Goal: Book appointment/travel/reservation

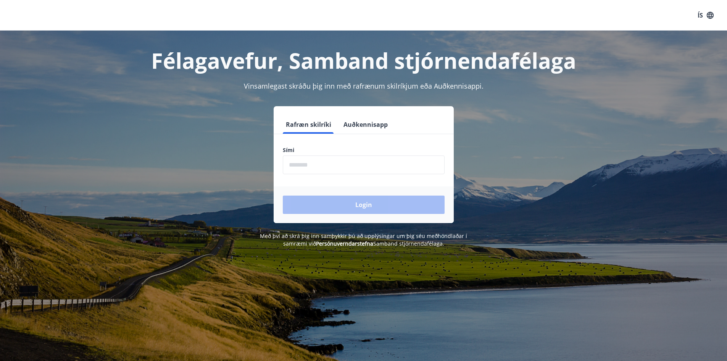
click at [328, 166] on input "phone" at bounding box center [364, 164] width 162 height 19
type input "********"
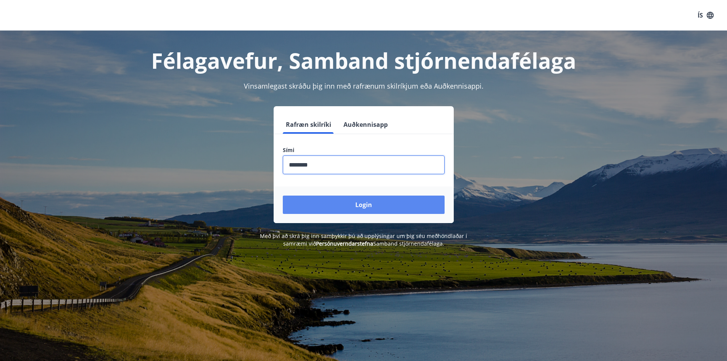
click at [346, 205] on button "Login" at bounding box center [364, 204] width 162 height 18
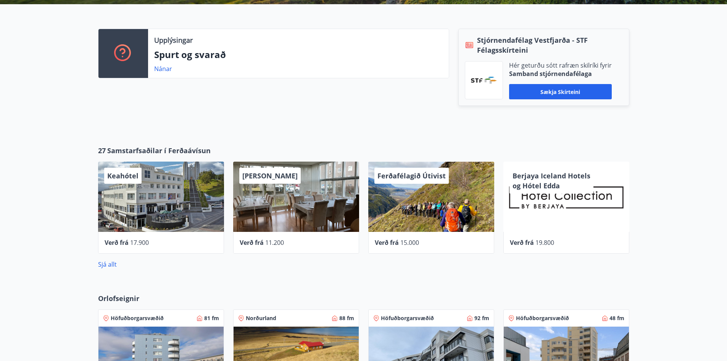
scroll to position [229, 0]
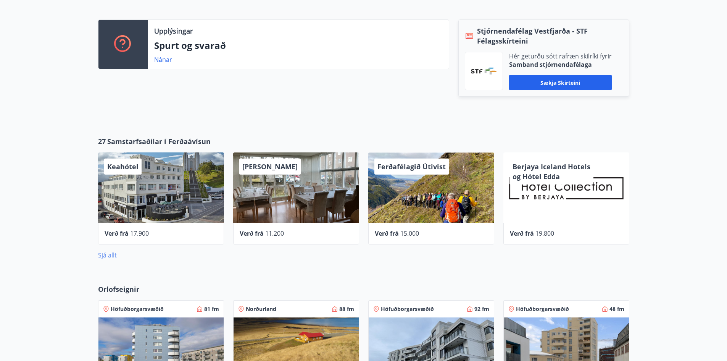
click at [105, 256] on link "Sjá allt" at bounding box center [107, 255] width 19 height 8
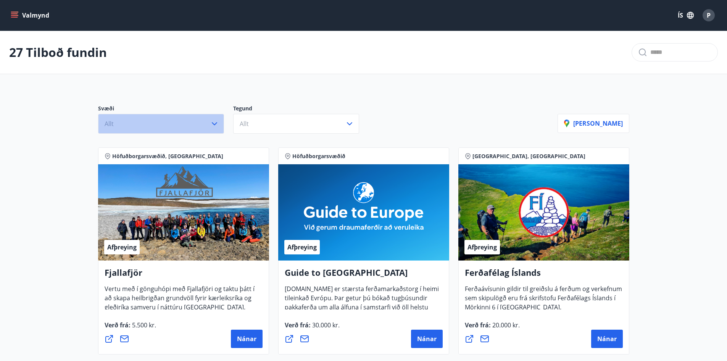
click at [215, 125] on icon "button" at bounding box center [214, 123] width 9 height 9
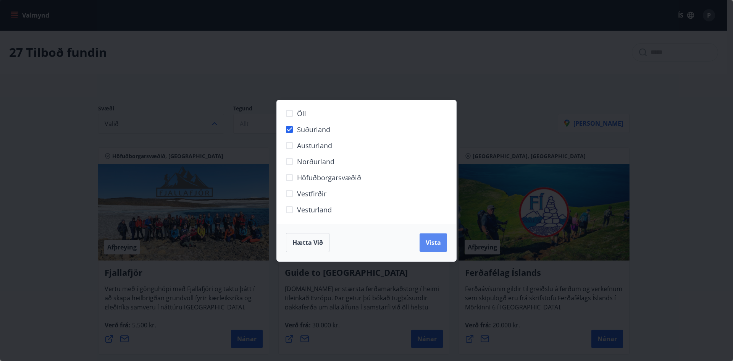
click at [434, 242] on span "Vista" at bounding box center [432, 242] width 15 height 8
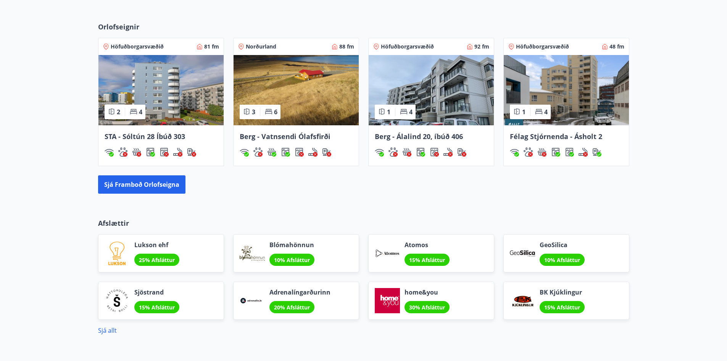
scroll to position [498, 0]
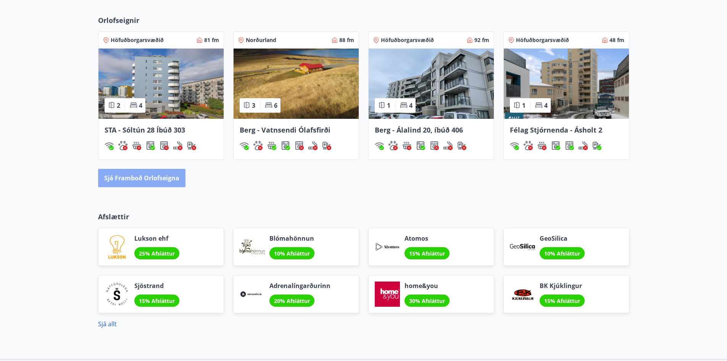
click at [151, 184] on button "Sjá framboð orlofseigna" at bounding box center [141, 178] width 87 height 18
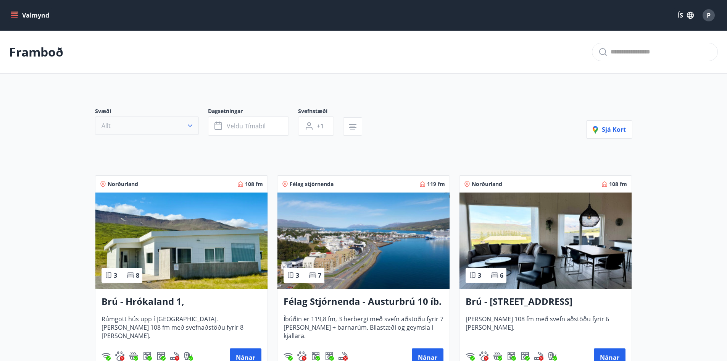
click at [192, 128] on icon "button" at bounding box center [190, 126] width 8 height 8
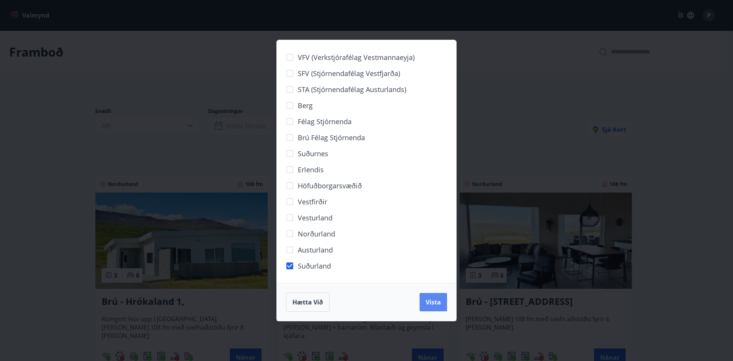
click at [429, 307] on button "Vista" at bounding box center [432, 302] width 27 height 18
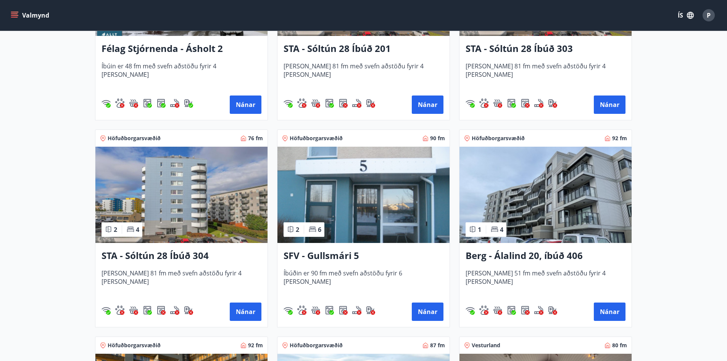
scroll to position [878, 0]
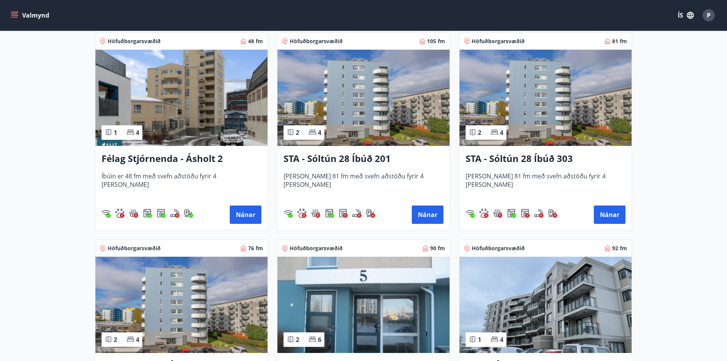
click at [396, 122] on img at bounding box center [363, 98] width 172 height 96
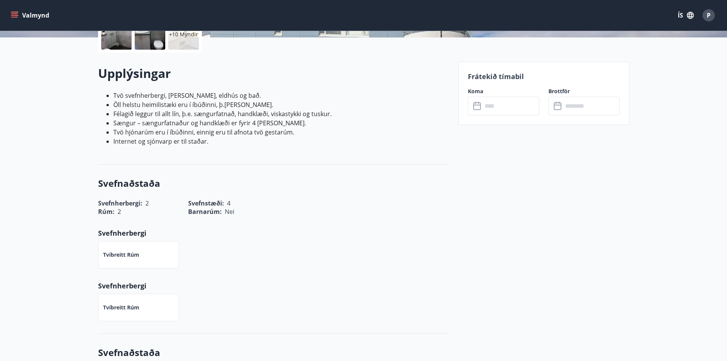
scroll to position [191, 0]
click at [507, 106] on input "text" at bounding box center [510, 106] width 57 height 19
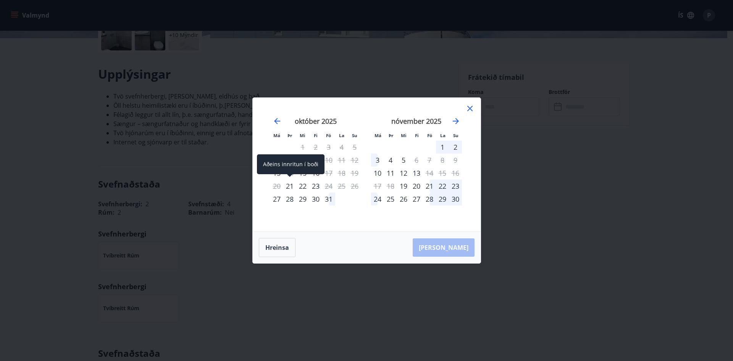
click at [288, 185] on div "21" at bounding box center [289, 185] width 13 height 13
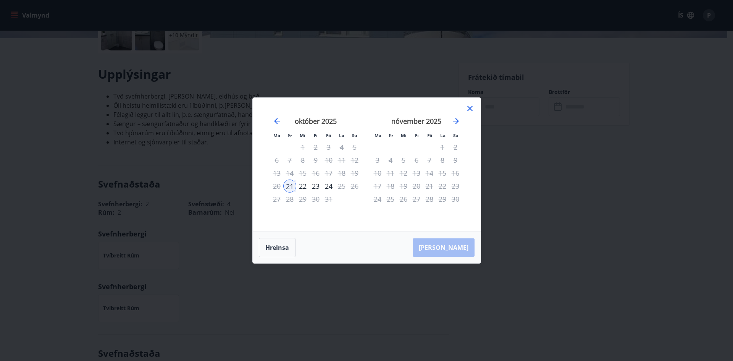
click at [305, 186] on div "22" at bounding box center [302, 185] width 13 height 13
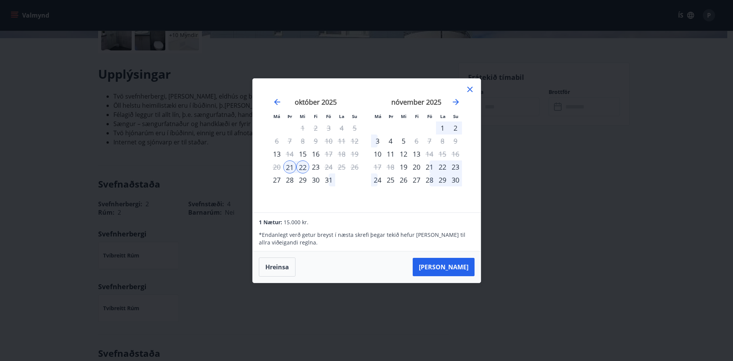
click at [316, 167] on div "23" at bounding box center [315, 166] width 13 height 13
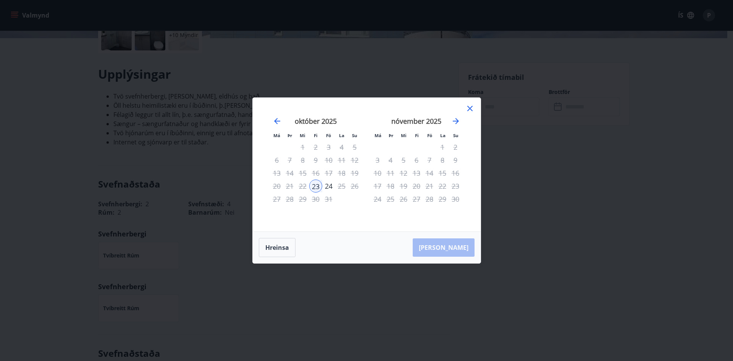
click at [304, 185] on div "22" at bounding box center [302, 185] width 13 height 13
click at [469, 110] on icon at bounding box center [469, 108] width 9 height 9
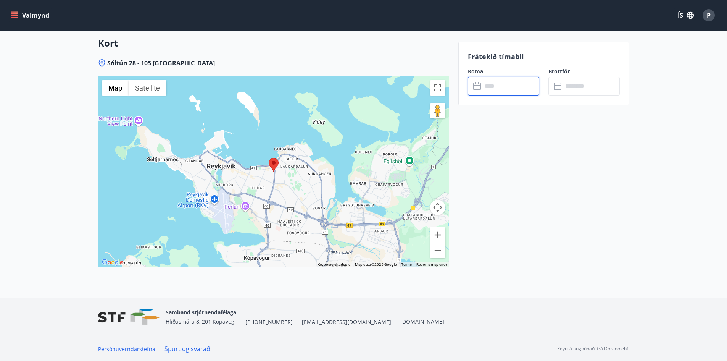
scroll to position [935, 0]
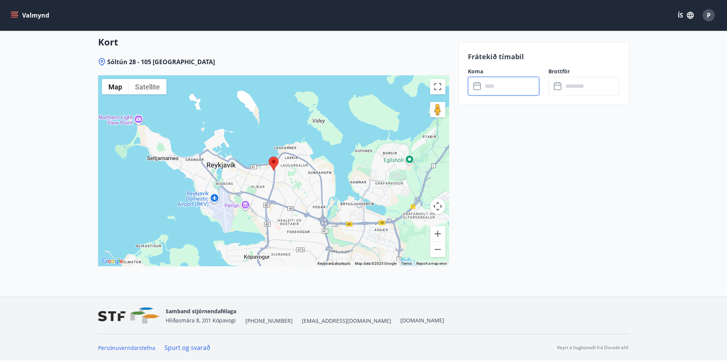
click at [269, 156] on area at bounding box center [269, 156] width 0 height 0
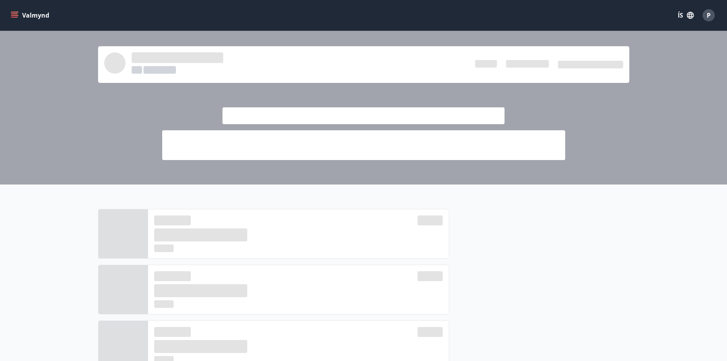
click at [35, 17] on button "Valmynd" at bounding box center [30, 15] width 43 height 14
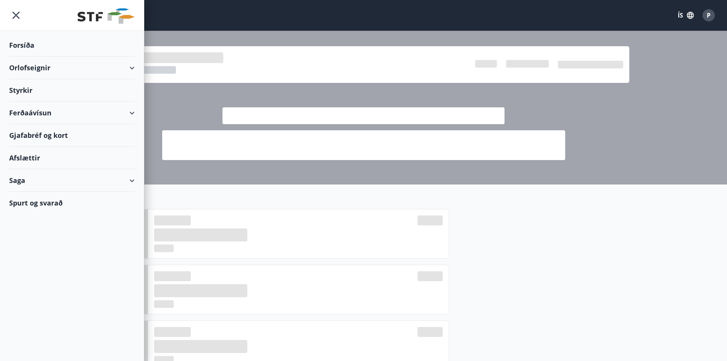
click at [134, 68] on div "Orlofseignir" at bounding box center [72, 67] width 126 height 23
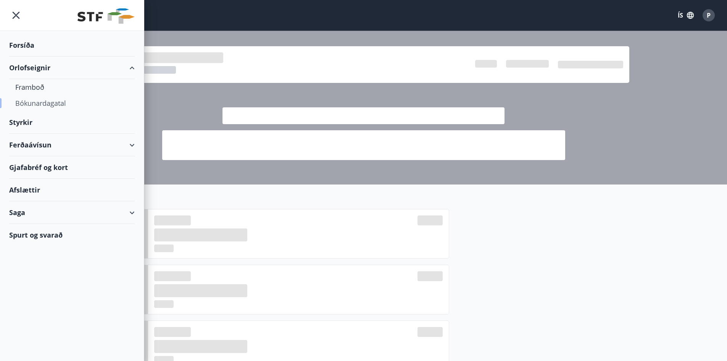
click at [75, 106] on div "Bókunardagatal" at bounding box center [71, 103] width 113 height 16
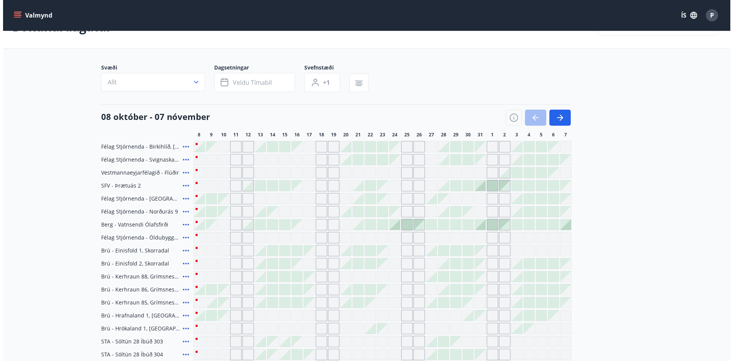
scroll to position [38, 0]
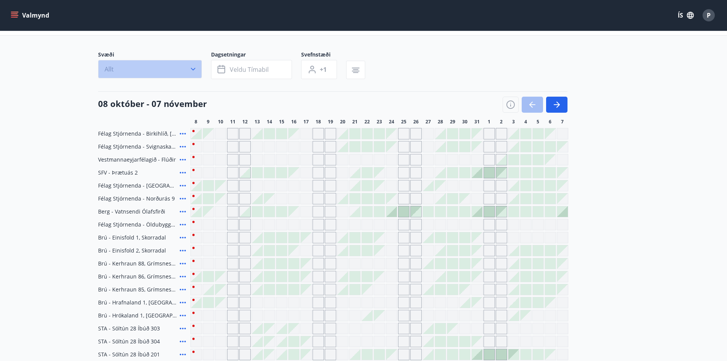
click at [192, 66] on icon "button" at bounding box center [193, 69] width 8 height 8
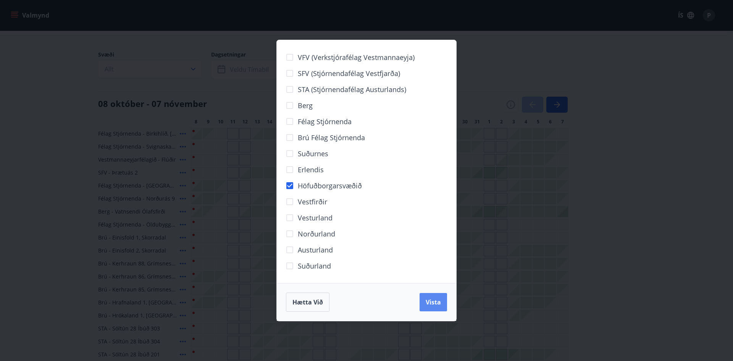
click at [433, 306] on span "Vista" at bounding box center [432, 302] width 15 height 8
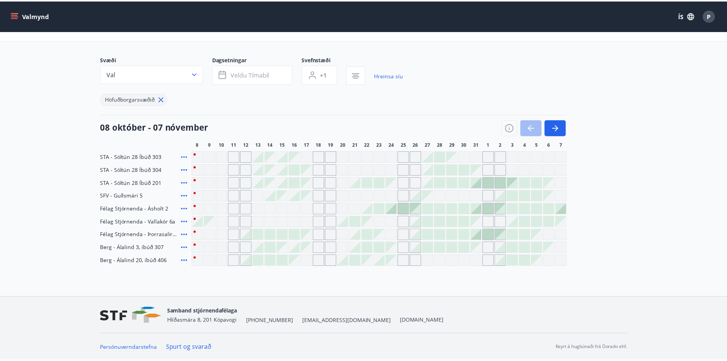
scroll to position [34, 0]
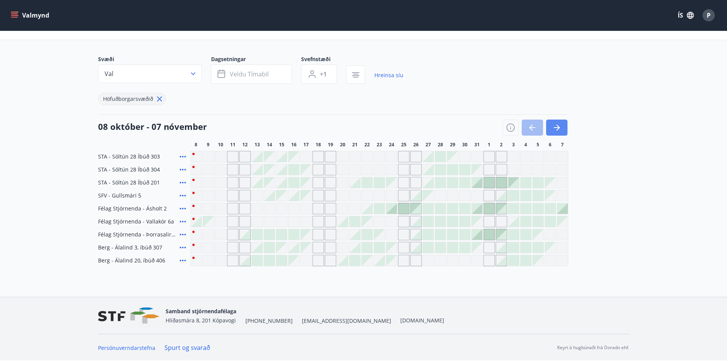
click at [557, 127] on icon "button" at bounding box center [556, 127] width 9 height 9
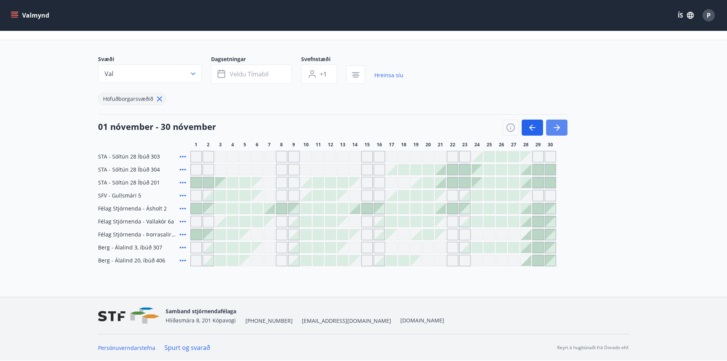
click at [557, 127] on icon "button" at bounding box center [556, 127] width 9 height 9
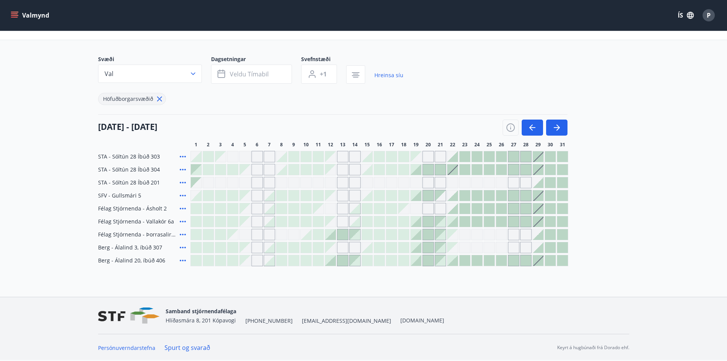
click at [452, 156] on div at bounding box center [452, 156] width 11 height 11
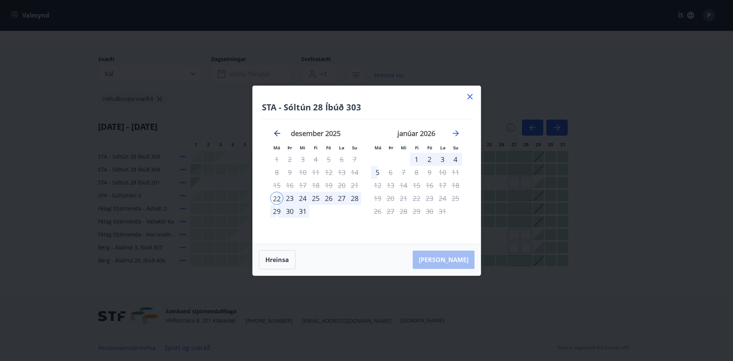
click at [275, 134] on icon "Move backward to switch to the previous month." at bounding box center [277, 133] width 6 height 6
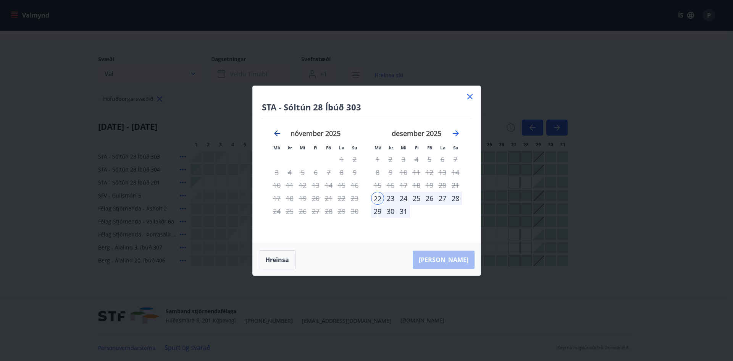
click at [275, 134] on icon "Move backward to switch to the previous month." at bounding box center [277, 133] width 6 height 6
click at [471, 98] on icon at bounding box center [469, 96] width 5 height 5
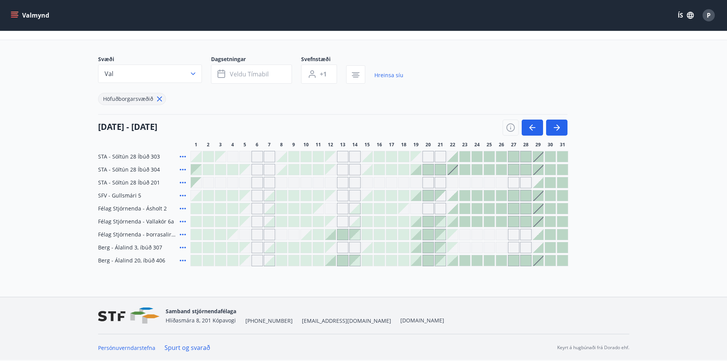
click at [452, 169] on div at bounding box center [452, 169] width 11 height 11
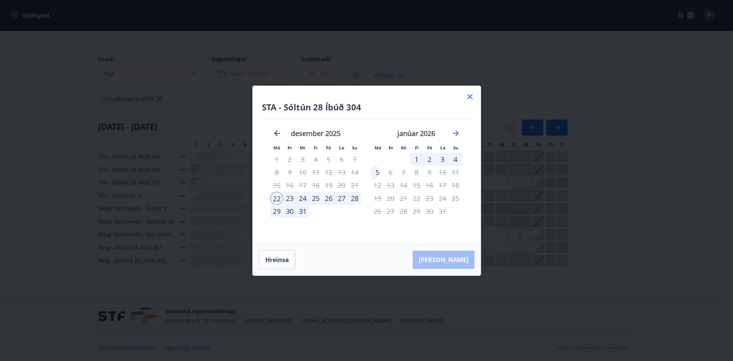
click at [275, 133] on icon "Move backward to switch to the previous month." at bounding box center [277, 133] width 6 height 6
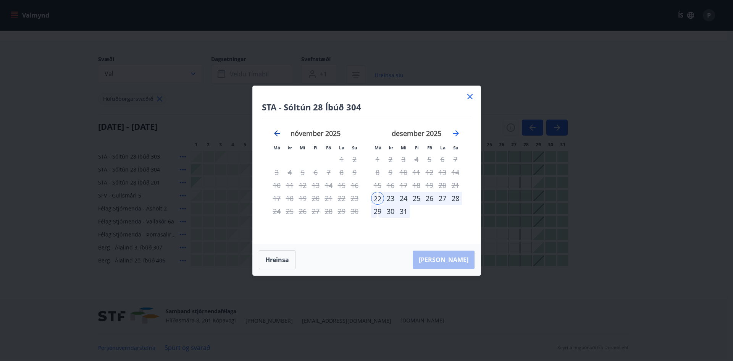
click at [275, 133] on icon "Move backward to switch to the previous month." at bounding box center [277, 133] width 6 height 6
click at [469, 97] on icon at bounding box center [469, 96] width 9 height 9
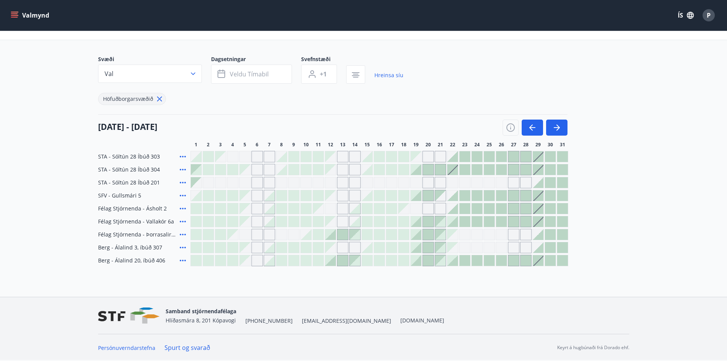
click at [451, 182] on div "Gráir dagar eru ekki bókanlegir" at bounding box center [452, 182] width 11 height 11
click at [455, 195] on div at bounding box center [452, 195] width 11 height 11
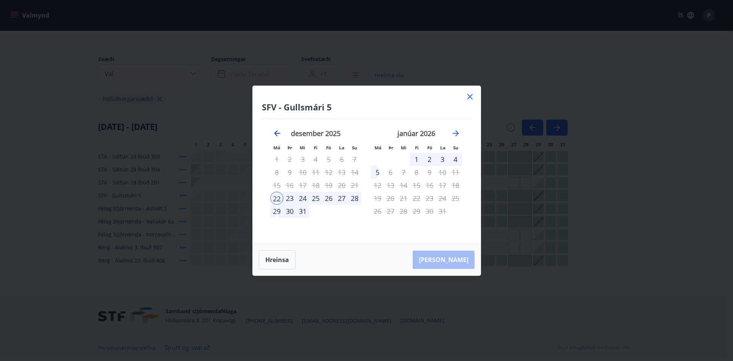
click at [276, 133] on icon "Move backward to switch to the previous month." at bounding box center [277, 133] width 6 height 6
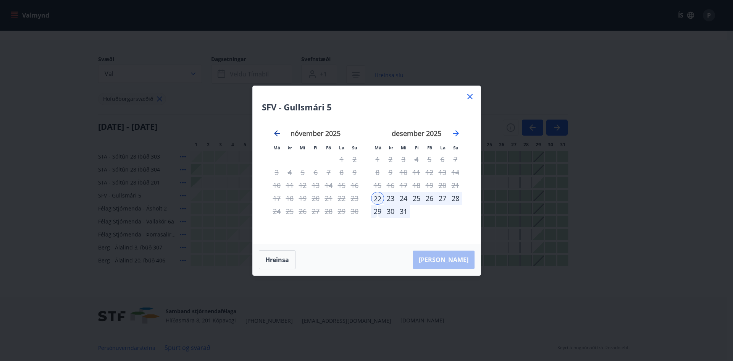
click at [276, 133] on icon "Move backward to switch to the previous month." at bounding box center [277, 133] width 6 height 6
click at [468, 97] on icon at bounding box center [469, 96] width 9 height 9
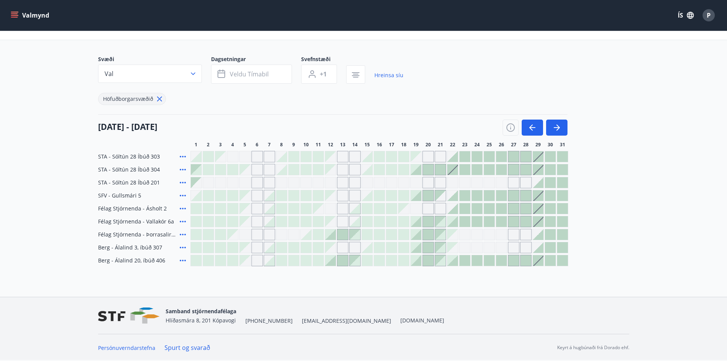
click at [443, 195] on div "Gráir dagar eru ekki bókanlegir" at bounding box center [440, 195] width 11 height 11
click at [453, 196] on div at bounding box center [452, 195] width 11 height 11
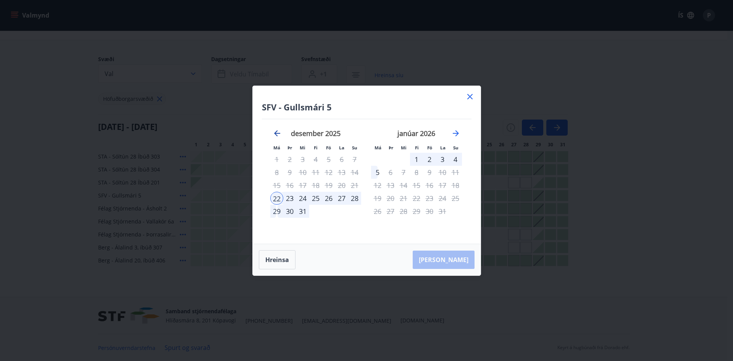
click at [278, 132] on icon "Move backward to switch to the previous month." at bounding box center [276, 133] width 9 height 9
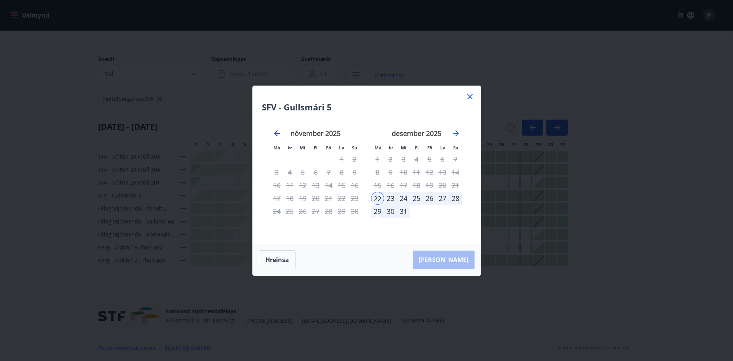
click at [278, 132] on icon "Move backward to switch to the previous month." at bounding box center [276, 133] width 9 height 9
click at [469, 98] on icon at bounding box center [469, 96] width 5 height 5
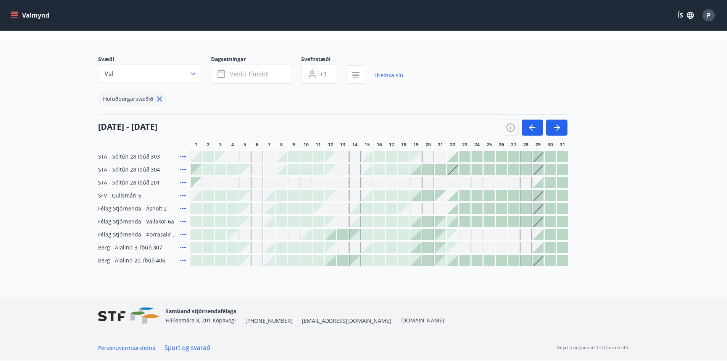
click at [451, 208] on div at bounding box center [452, 208] width 11 height 11
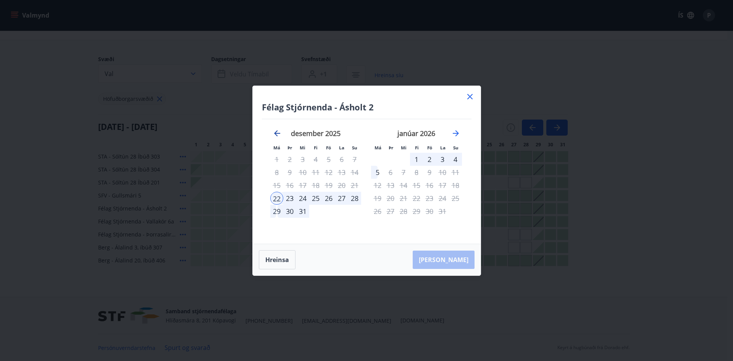
click at [277, 135] on icon "Move backward to switch to the previous month." at bounding box center [277, 133] width 6 height 6
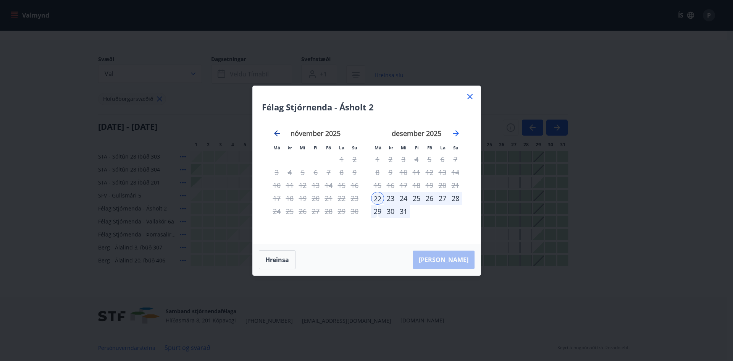
click at [277, 135] on icon "Move backward to switch to the previous month." at bounding box center [277, 133] width 6 height 6
click at [472, 95] on icon at bounding box center [469, 96] width 9 height 9
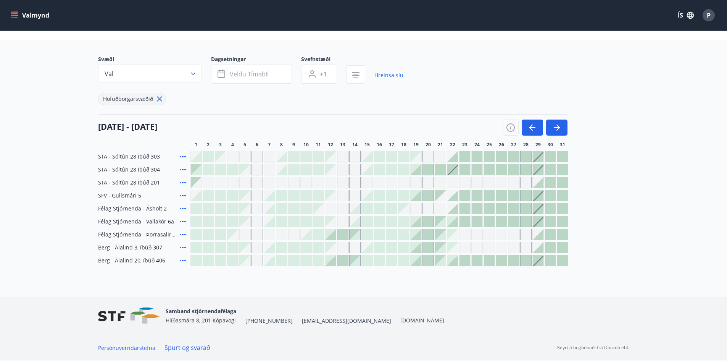
click at [150, 236] on span "Félag Stjórnenda - Þorrasalir 17a - 211" at bounding box center [137, 234] width 79 height 8
click at [443, 234] on div at bounding box center [440, 234] width 11 height 11
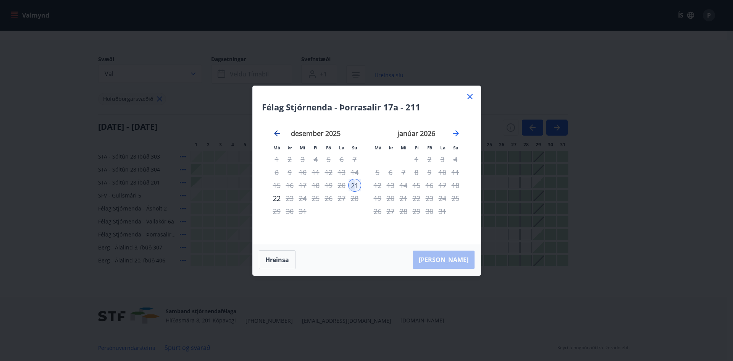
click at [277, 134] on icon "Move backward to switch to the previous month." at bounding box center [276, 133] width 9 height 9
click at [455, 185] on div "21" at bounding box center [455, 185] width 13 height 13
click at [279, 132] on icon "Move backward to switch to the previous month." at bounding box center [276, 133] width 9 height 9
click at [470, 97] on icon at bounding box center [469, 96] width 5 height 5
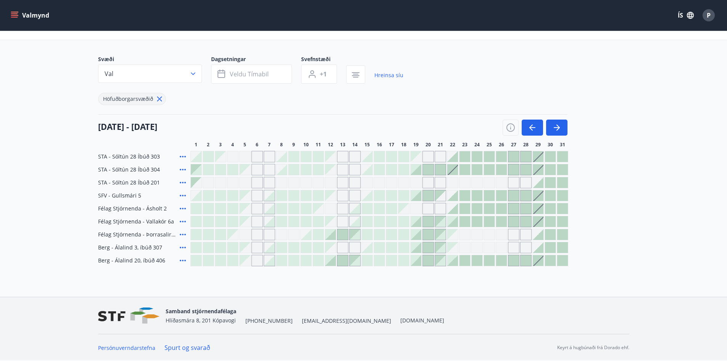
click at [441, 248] on div at bounding box center [440, 247] width 11 height 11
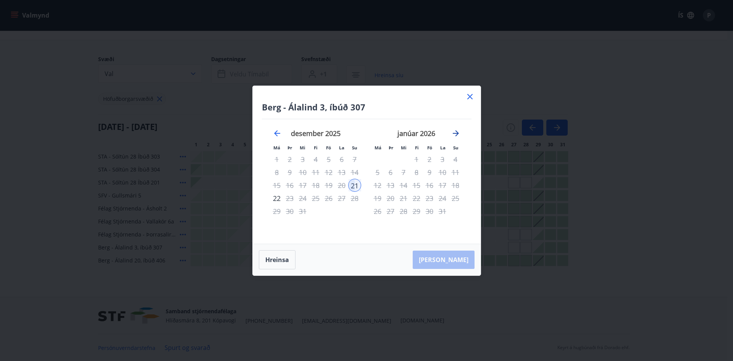
click at [456, 131] on icon "Move forward to switch to the next month." at bounding box center [456, 133] width 6 height 6
click at [275, 133] on icon "Move backward to switch to the previous month." at bounding box center [277, 133] width 6 height 6
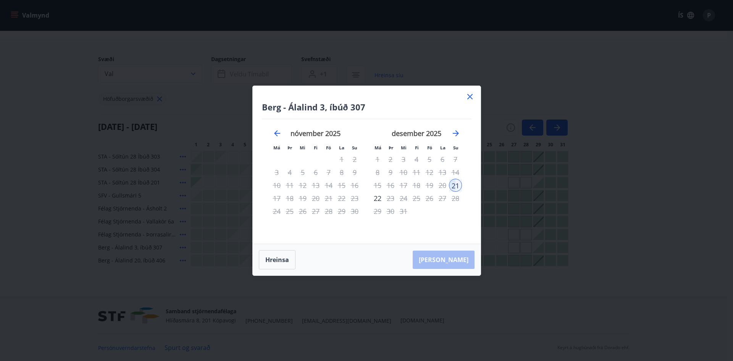
click at [470, 98] on icon at bounding box center [469, 96] width 9 height 9
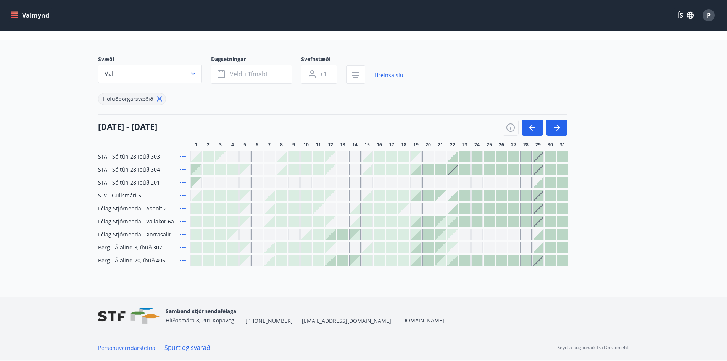
click at [454, 261] on div at bounding box center [452, 260] width 11 height 11
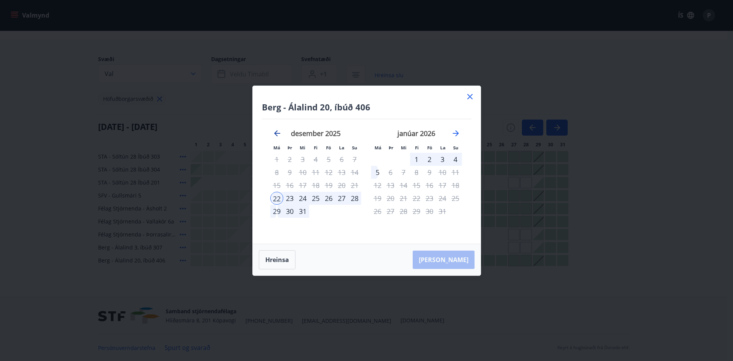
click at [275, 133] on icon "Move backward to switch to the previous month." at bounding box center [277, 133] width 6 height 6
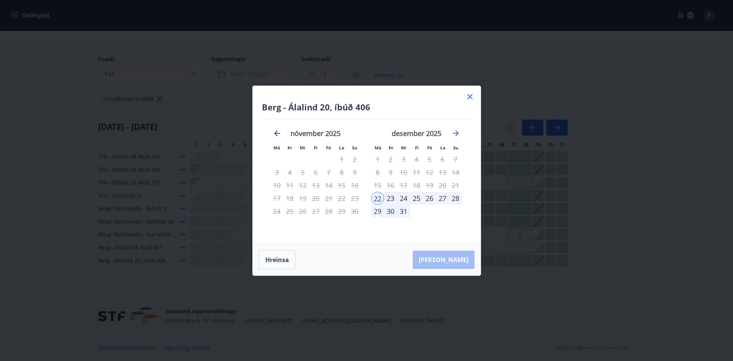
click at [275, 133] on icon "Move backward to switch to the previous month." at bounding box center [277, 133] width 6 height 6
click at [470, 97] on icon at bounding box center [469, 96] width 5 height 5
